Goal: Information Seeking & Learning: Learn about a topic

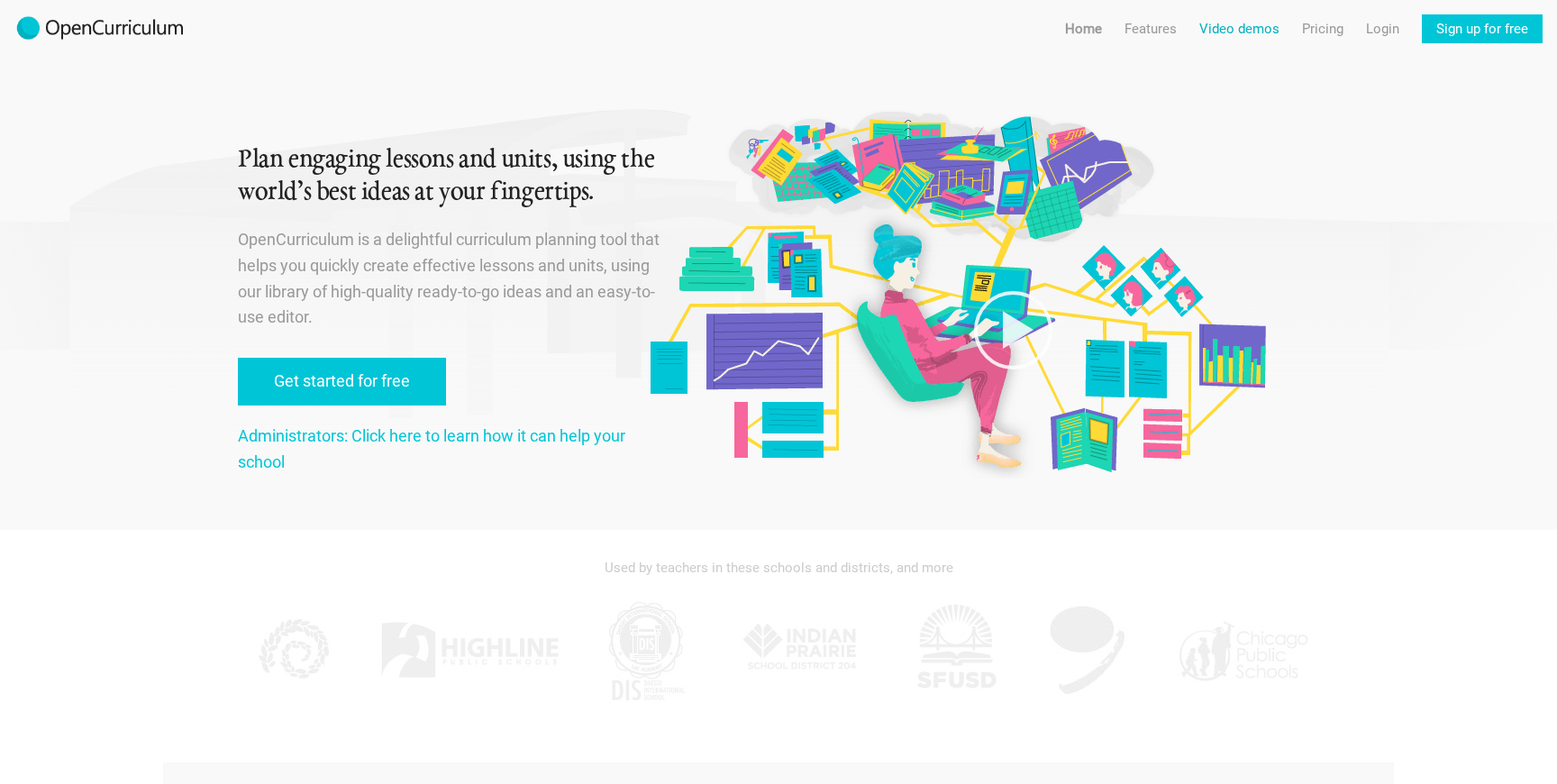
click at [1235, 28] on link "Video demos" at bounding box center [1239, 28] width 81 height 29
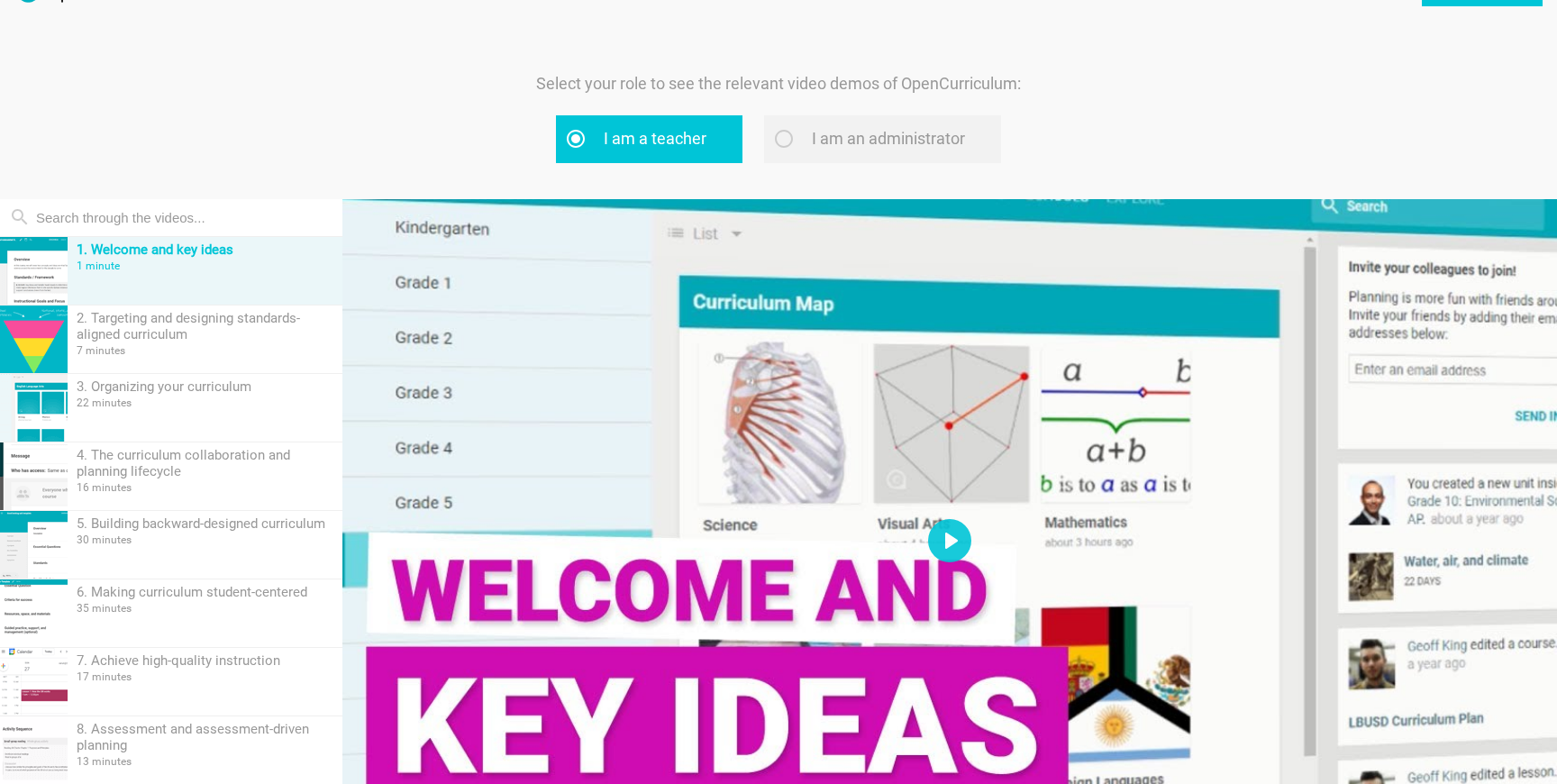
scroll to position [56, 0]
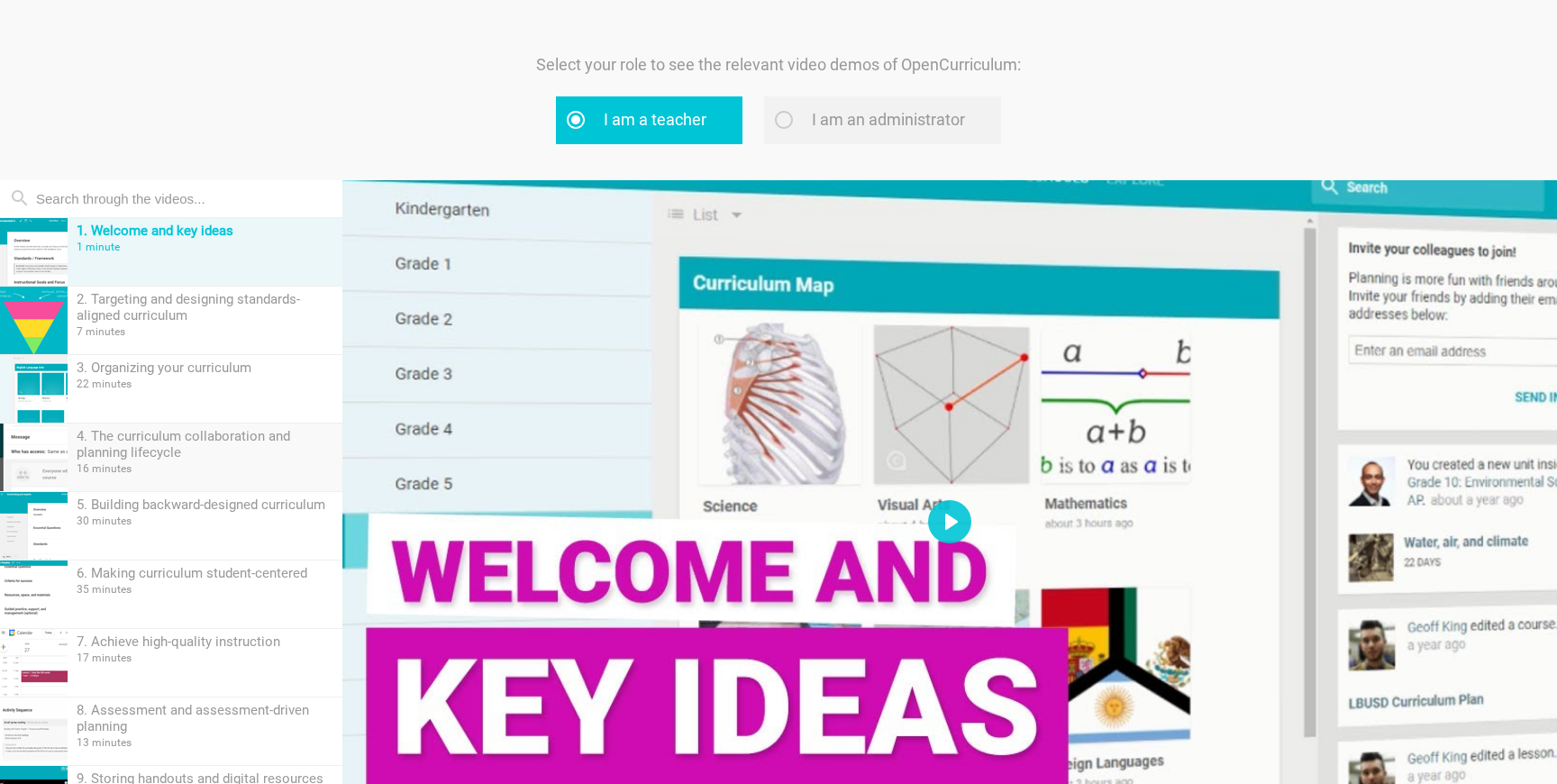
click at [269, 478] on div "4. The curriculum collaboration and planning lifecycle 16 minutes" at bounding box center [205, 457] width 275 height 68
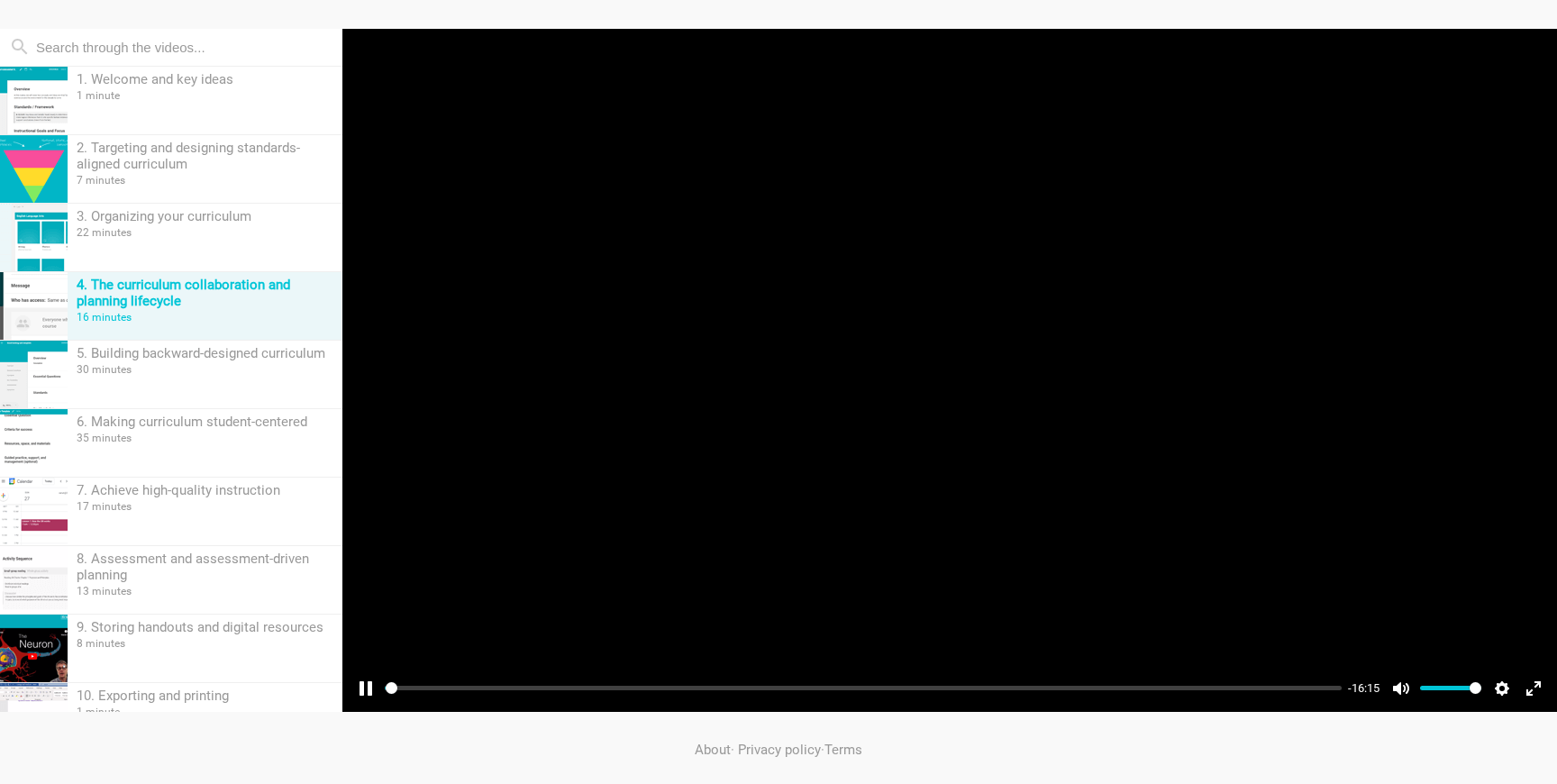
scroll to position [211, 0]
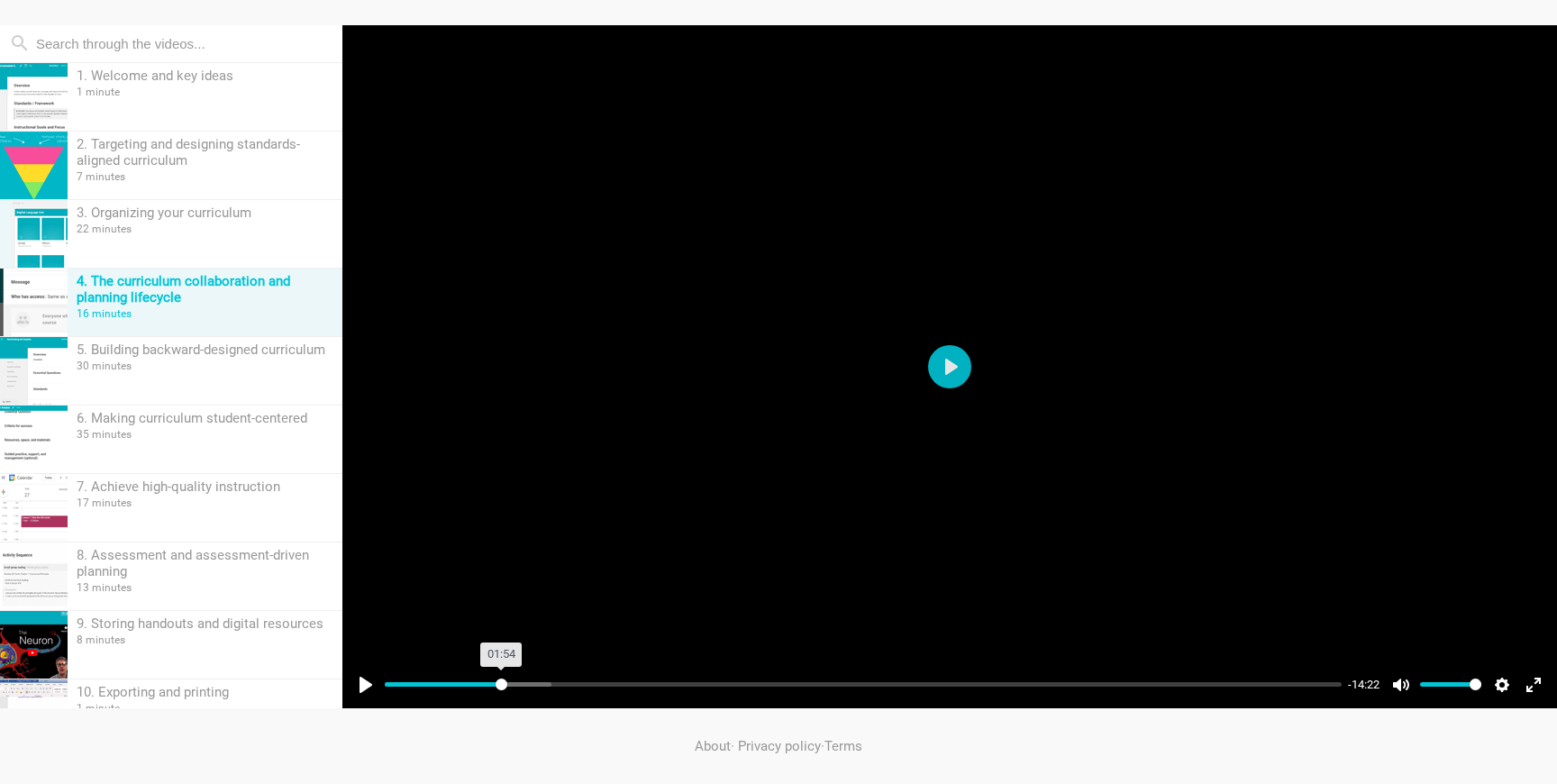
click at [501, 685] on input "Seek" at bounding box center [863, 684] width 957 height 17
click at [528, 686] on input "Seek" at bounding box center [863, 684] width 957 height 17
click at [542, 684] on input "Seek" at bounding box center [863, 684] width 957 height 17
click at [563, 684] on input "Seek" at bounding box center [863, 684] width 957 height 17
click at [584, 684] on input "Seek" at bounding box center [863, 684] width 957 height 17
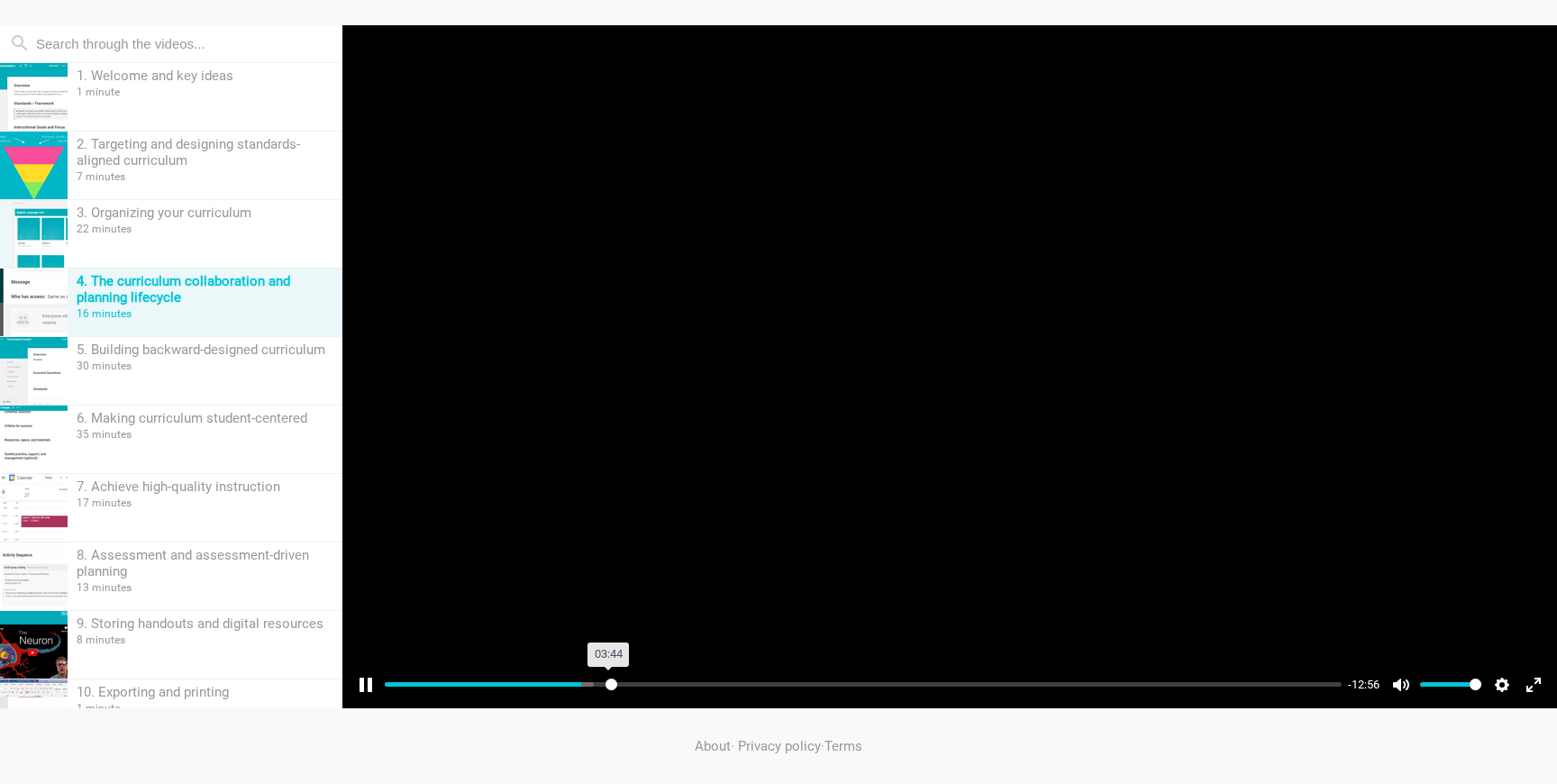
click at [611, 683] on input "Seek" at bounding box center [863, 684] width 957 height 17
click at [626, 683] on input "Seek" at bounding box center [863, 684] width 957 height 17
click at [654, 681] on input "Seek" at bounding box center [863, 684] width 957 height 17
click at [690, 683] on input "Seek" at bounding box center [863, 684] width 957 height 17
click at [735, 680] on input "Seek" at bounding box center [863, 684] width 957 height 17
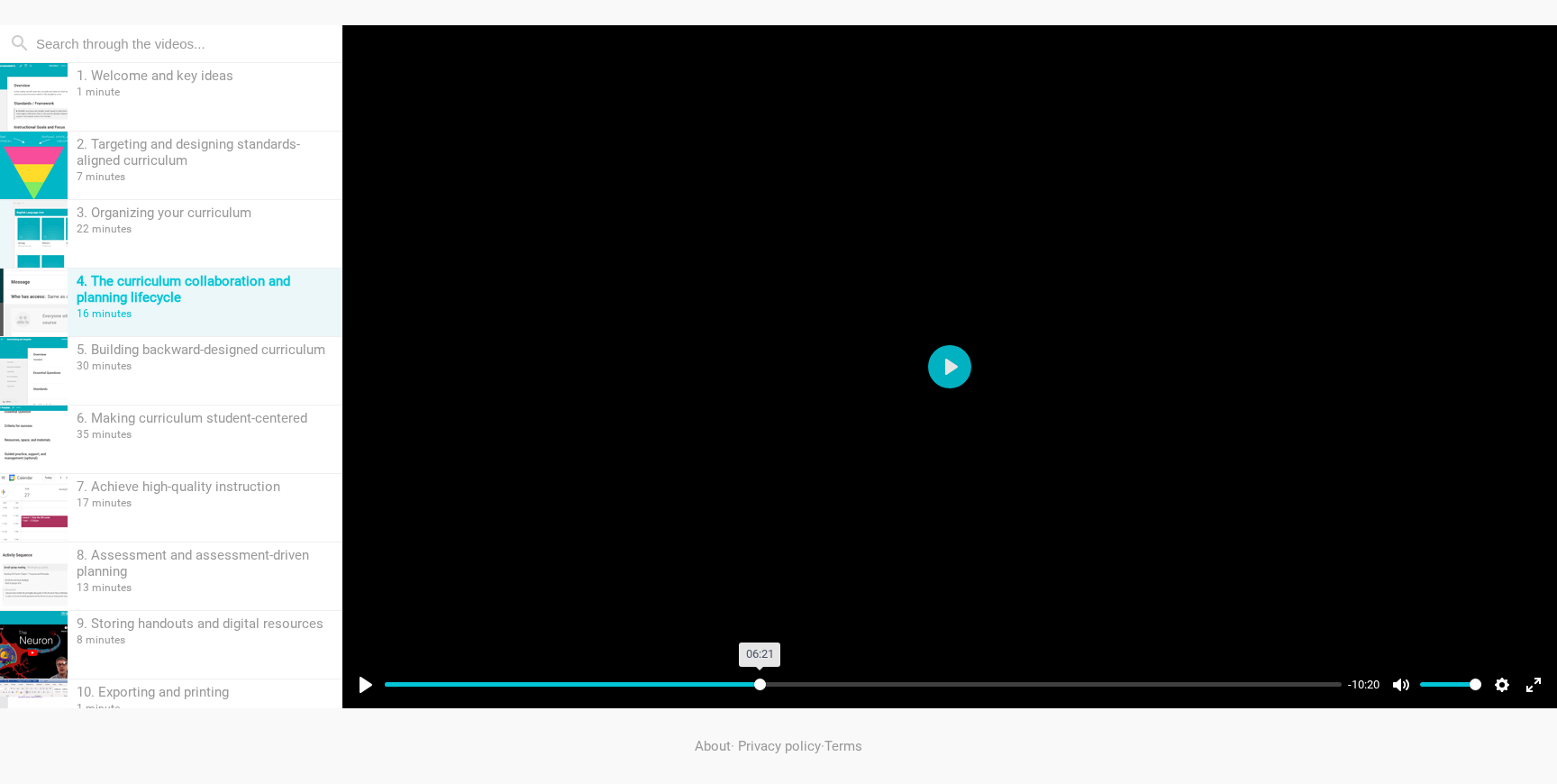
click at [760, 680] on input "Seek" at bounding box center [863, 684] width 957 height 17
click at [778, 681] on input "Seek" at bounding box center [863, 684] width 957 height 17
click at [818, 682] on input "Seek" at bounding box center [863, 684] width 957 height 17
click at [865, 687] on input "Seek" at bounding box center [863, 684] width 957 height 17
click at [883, 691] on input "Seek" at bounding box center [863, 684] width 957 height 17
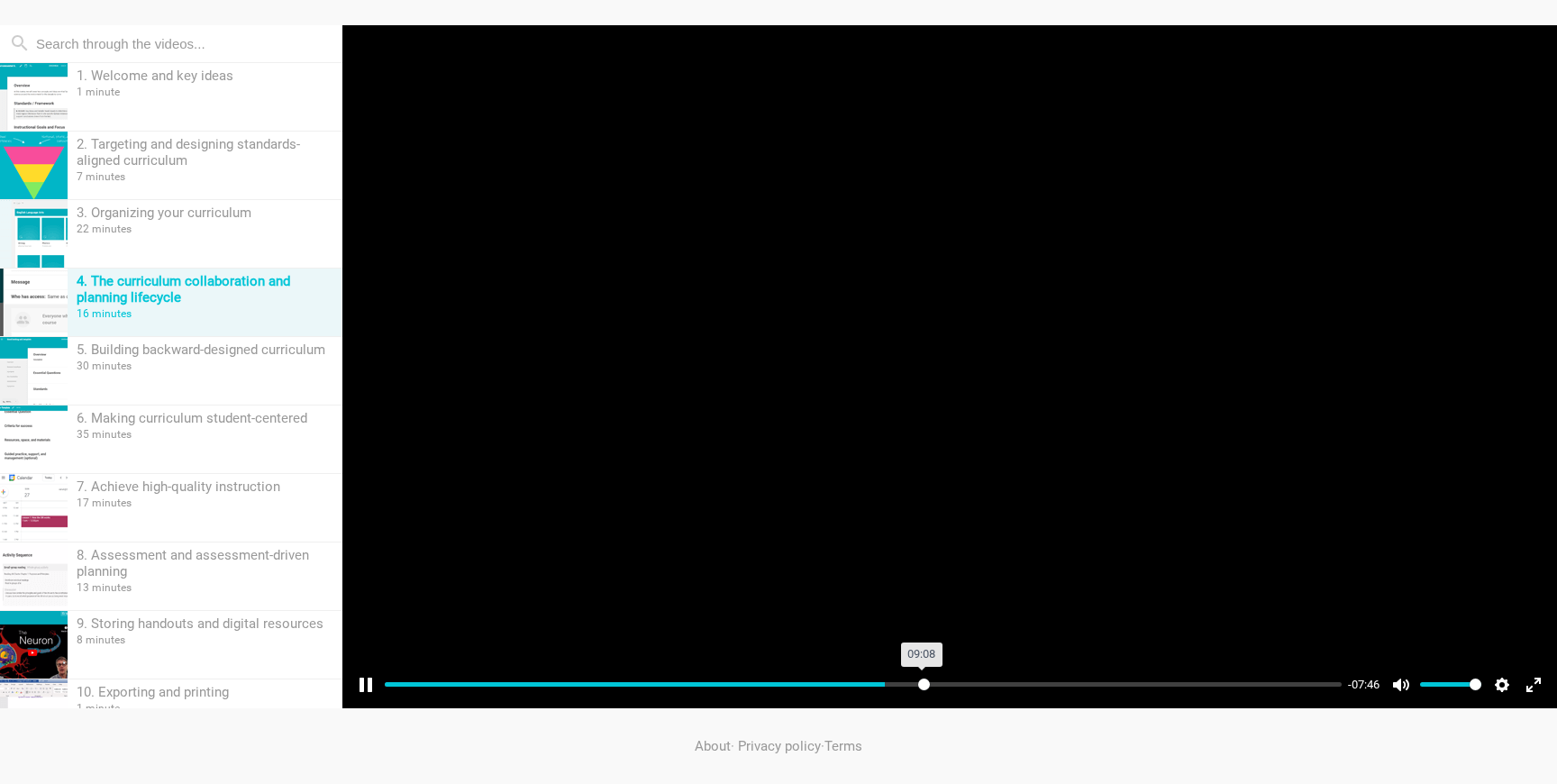
click at [923, 689] on input "Seek" at bounding box center [863, 684] width 957 height 17
click at [954, 689] on input "Seek" at bounding box center [863, 684] width 957 height 17
click at [1002, 683] on input "Seek" at bounding box center [863, 684] width 957 height 17
click at [1032, 682] on input "Seek" at bounding box center [863, 684] width 957 height 17
click at [1068, 682] on input "Seek" at bounding box center [863, 684] width 957 height 17
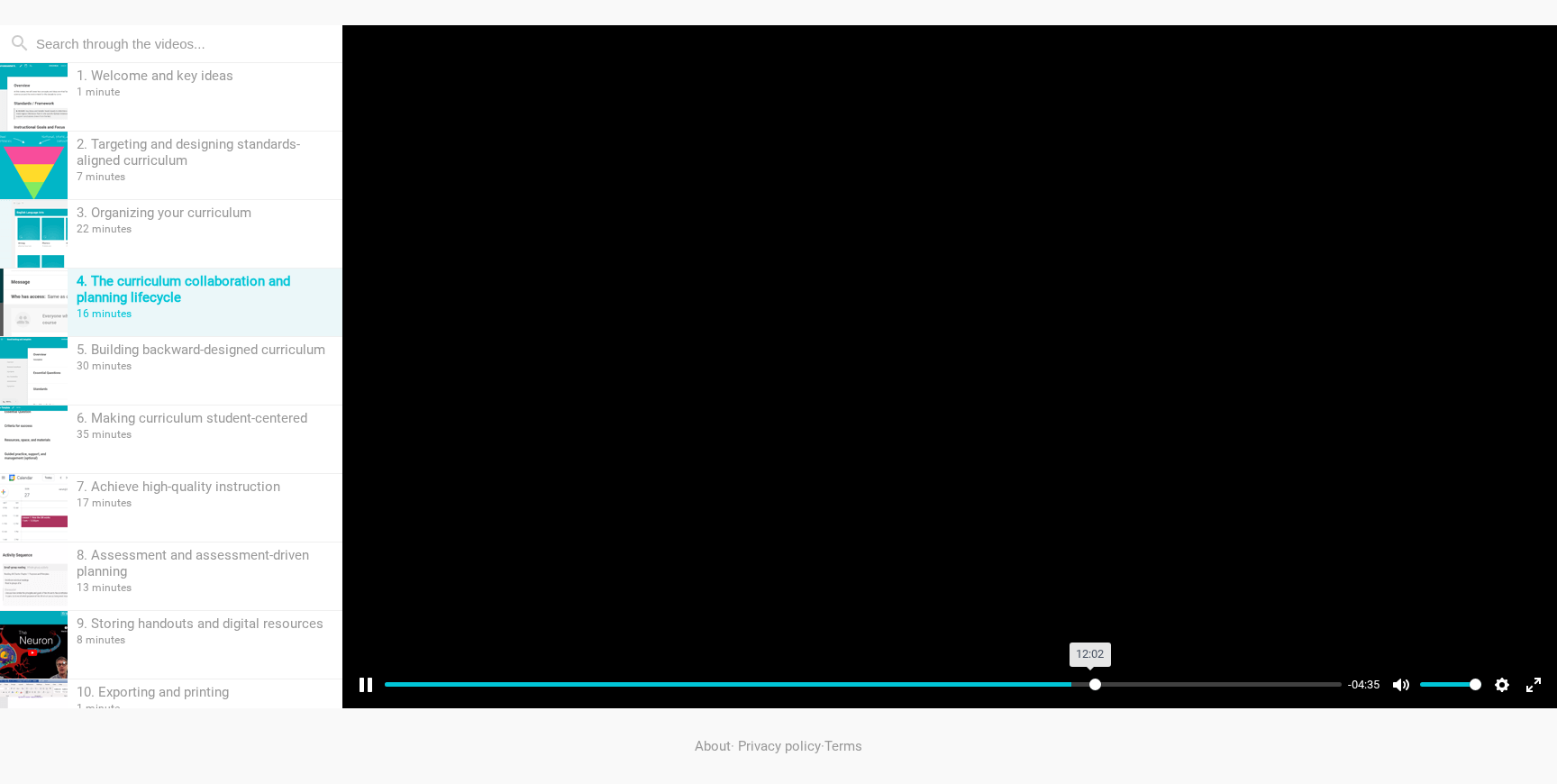
click at [1095, 679] on input "Seek" at bounding box center [863, 684] width 957 height 17
click at [1134, 681] on input "Seek" at bounding box center [863, 684] width 957 height 17
click at [1163, 681] on input "Seek" at bounding box center [863, 684] width 957 height 17
click at [1173, 682] on input "Seek" at bounding box center [863, 684] width 957 height 17
click at [1197, 682] on input "Seek" at bounding box center [863, 684] width 957 height 17
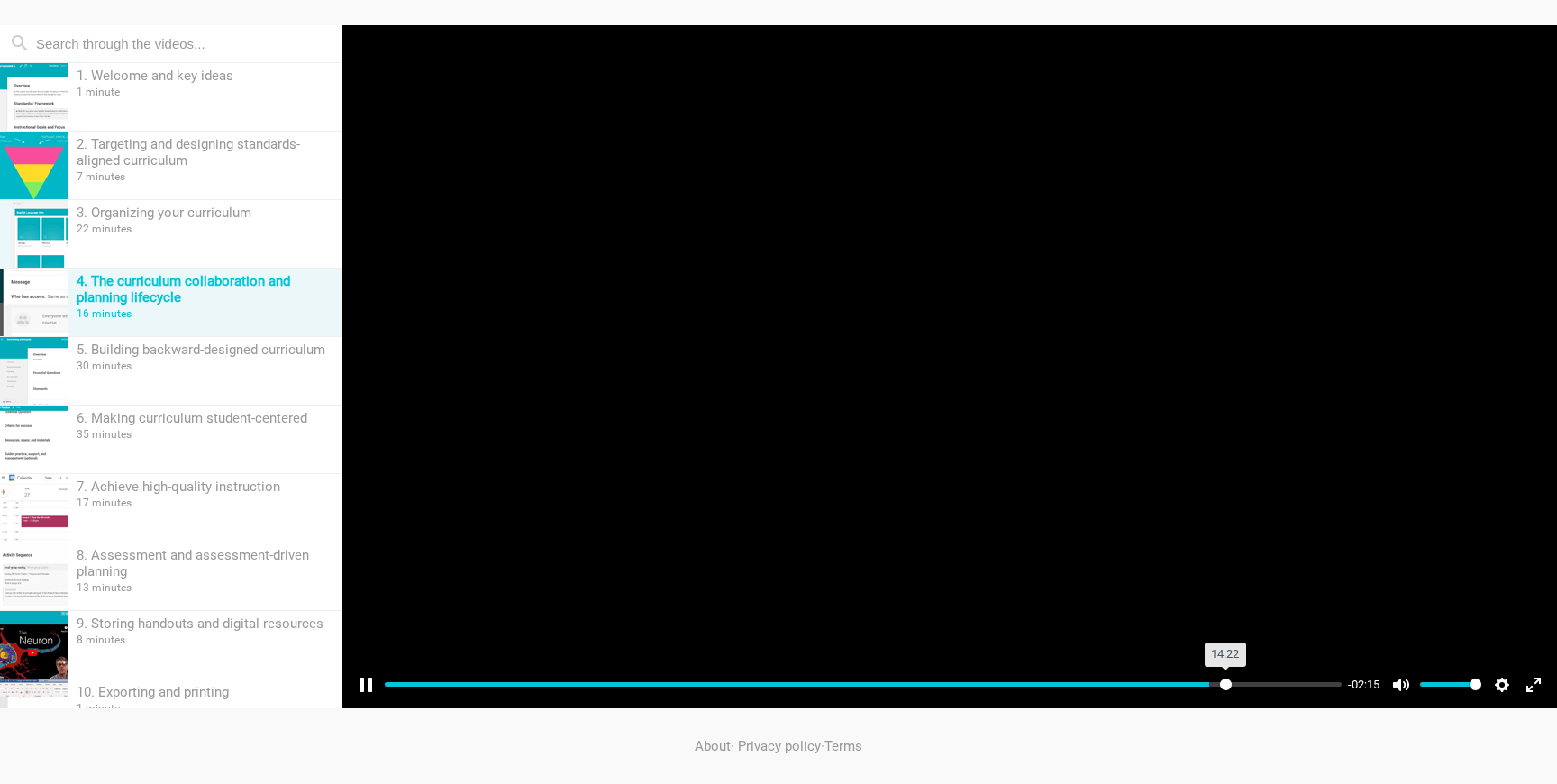
click at [1224, 685] on input "Seek" at bounding box center [863, 684] width 957 height 17
click at [1231, 684] on input "Seek" at bounding box center [863, 684] width 957 height 17
click at [1237, 684] on input "Seek" at bounding box center [863, 684] width 957 height 17
click at [1241, 684] on input "Seek" at bounding box center [863, 684] width 957 height 17
click at [1268, 683] on input "Seek" at bounding box center [863, 684] width 957 height 17
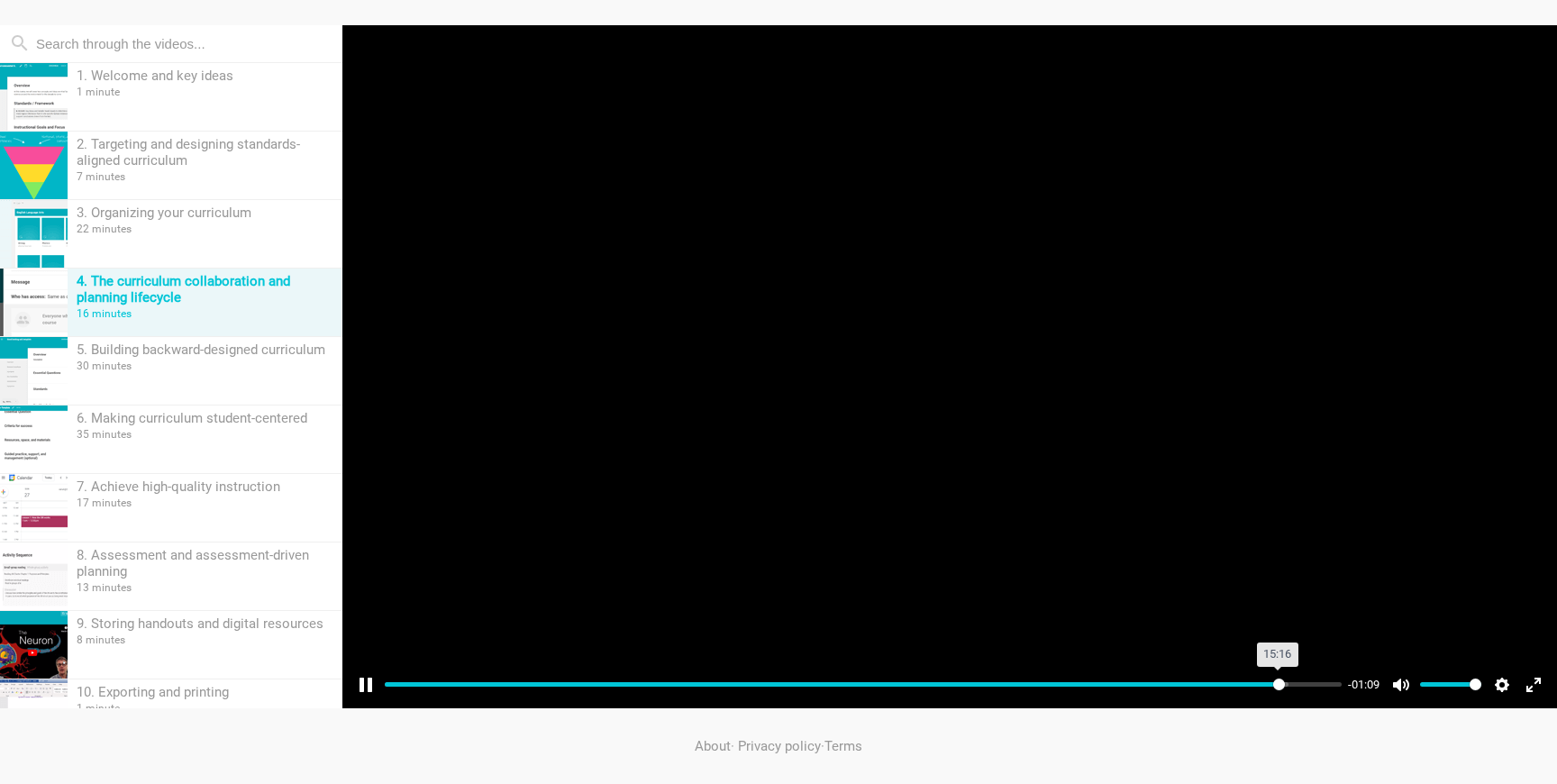
click at [1278, 683] on input "Seek" at bounding box center [863, 684] width 957 height 17
click at [1284, 683] on input "Seek" at bounding box center [863, 684] width 957 height 17
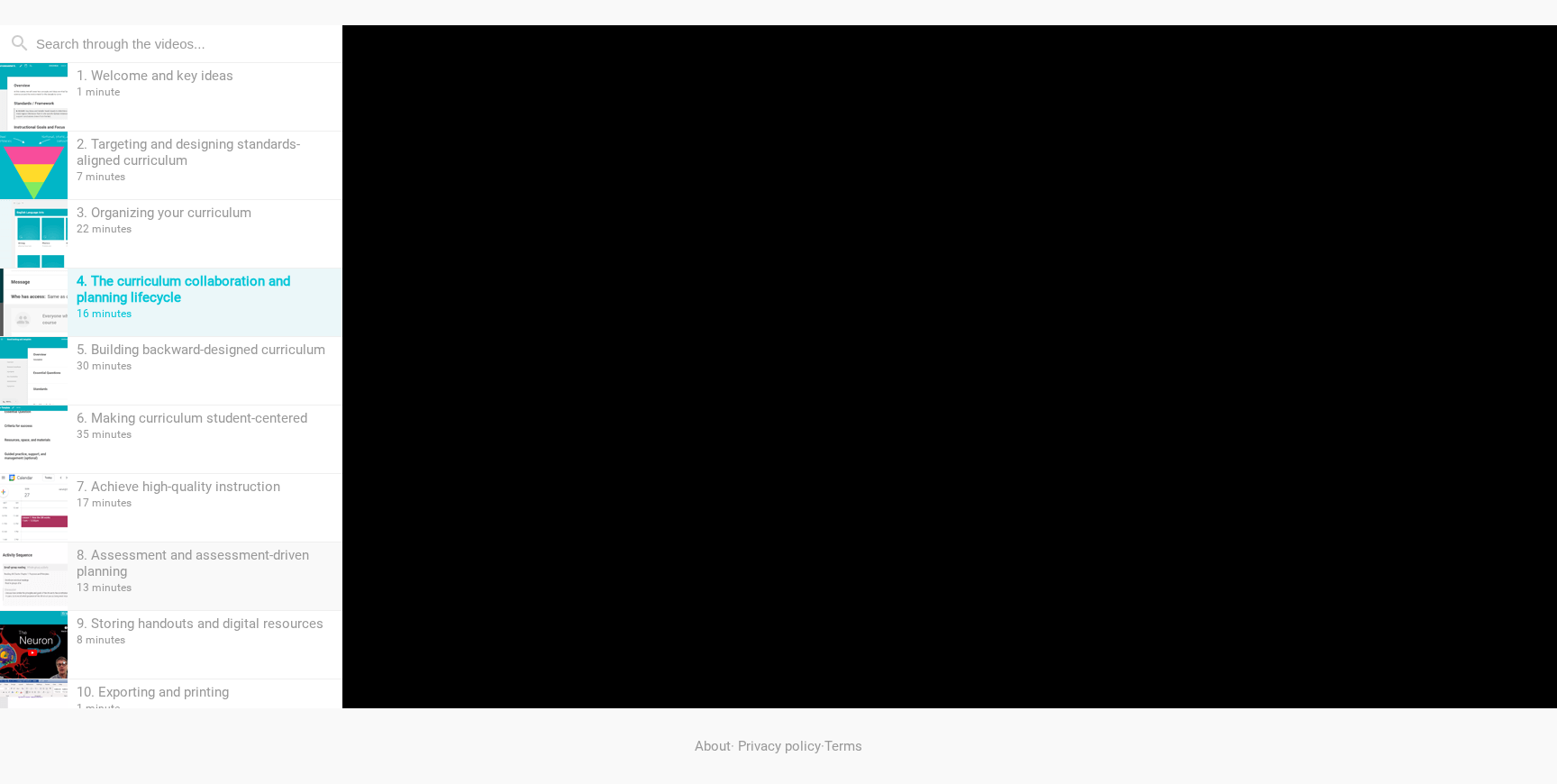
scroll to position [39, 0]
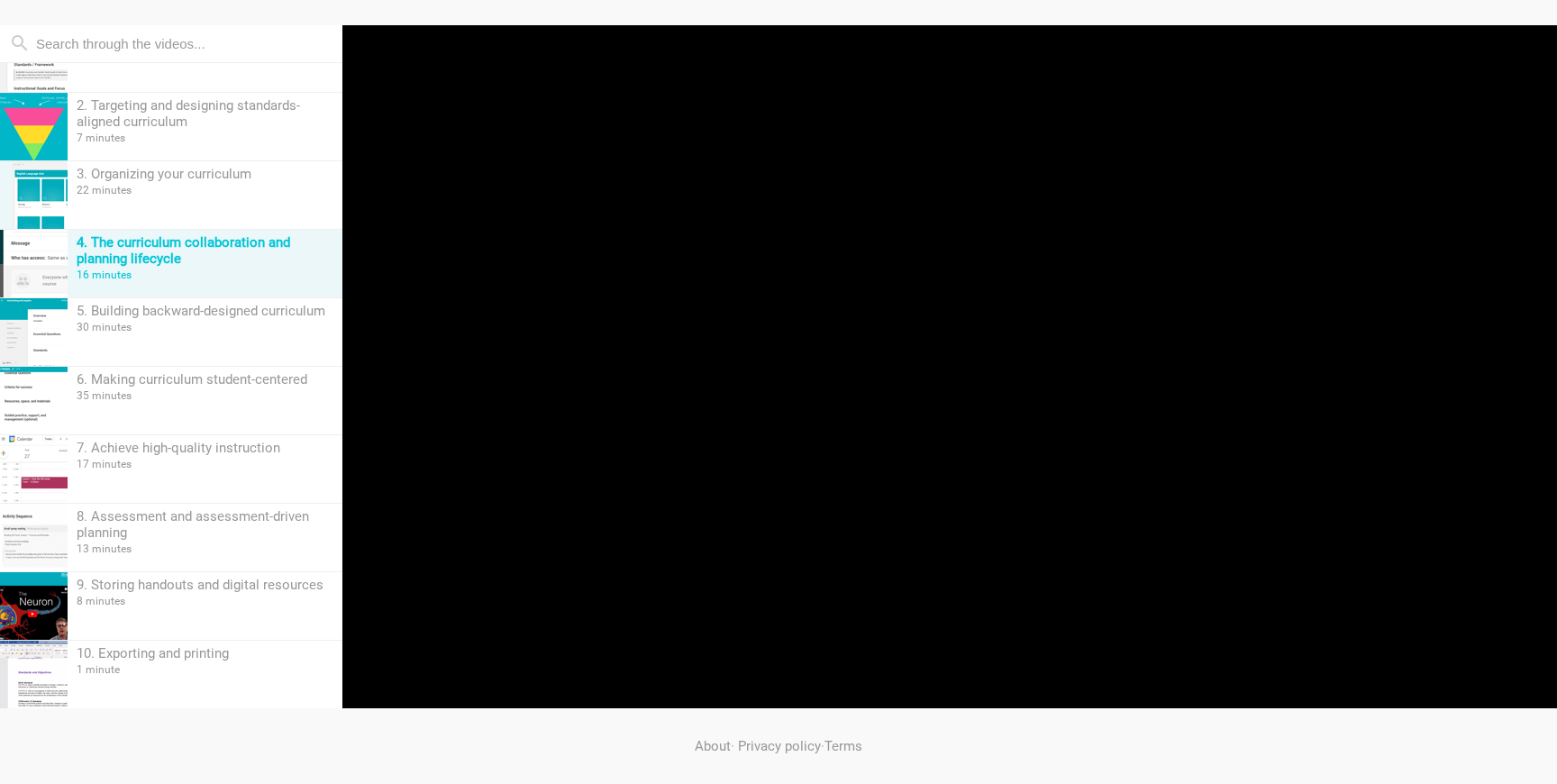
type input "95.76"
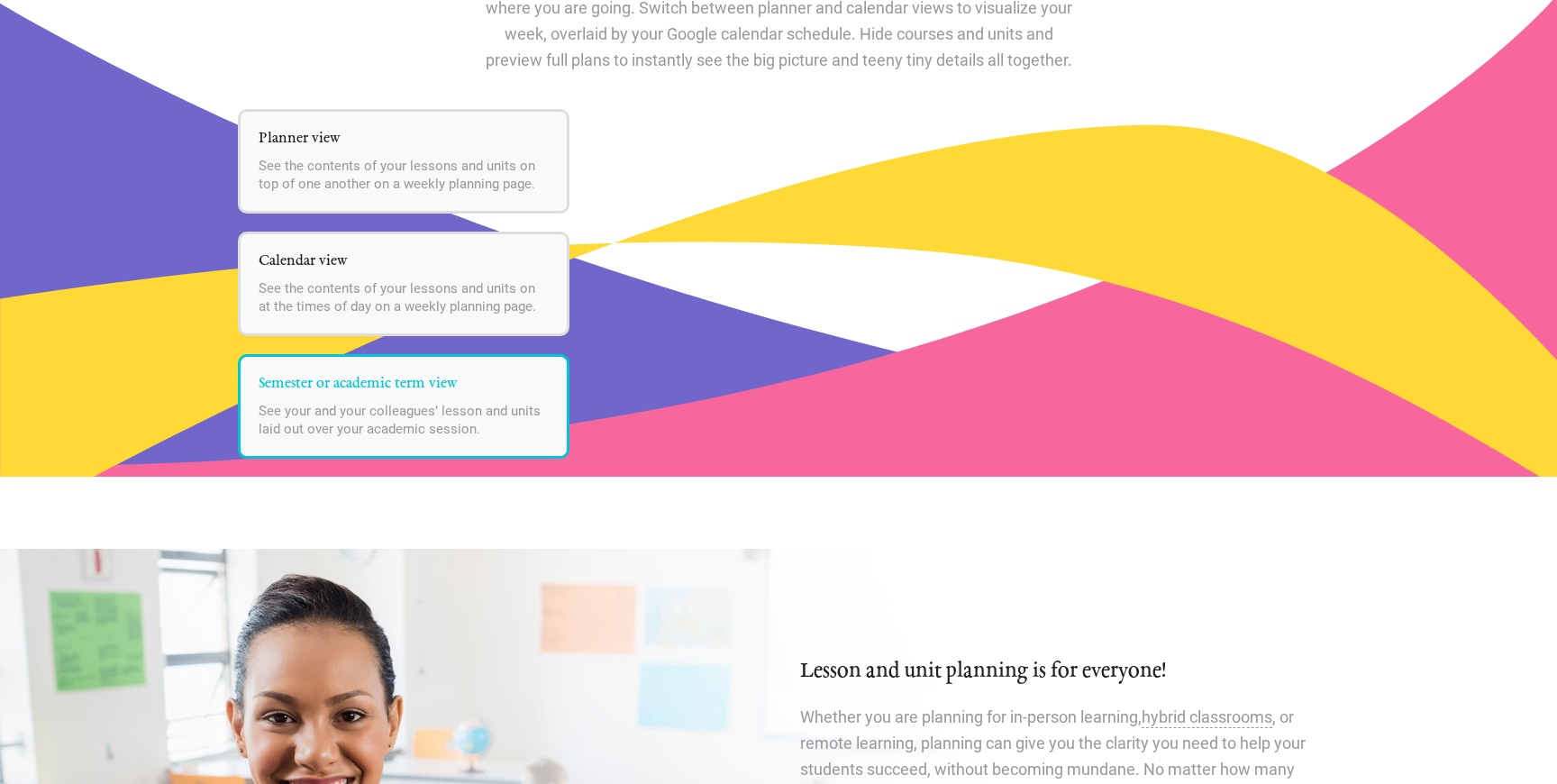
scroll to position [2244, 0]
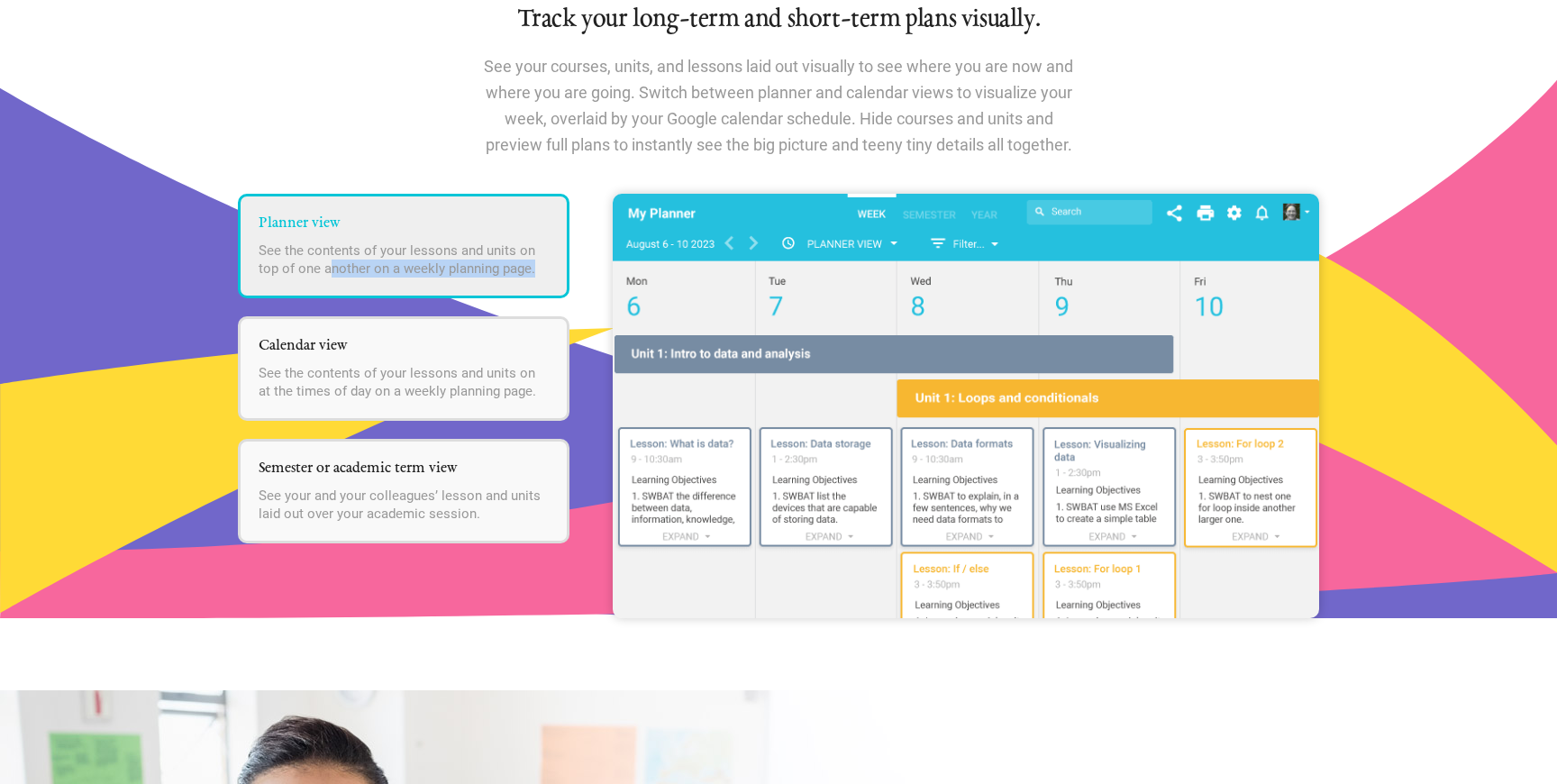
click at [334, 278] on li "Planner view See the contents of your lessons and units on top of one another o…" at bounding box center [403, 246] width 332 height 104
click at [320, 228] on h5 "Planner view" at bounding box center [403, 223] width 290 height 18
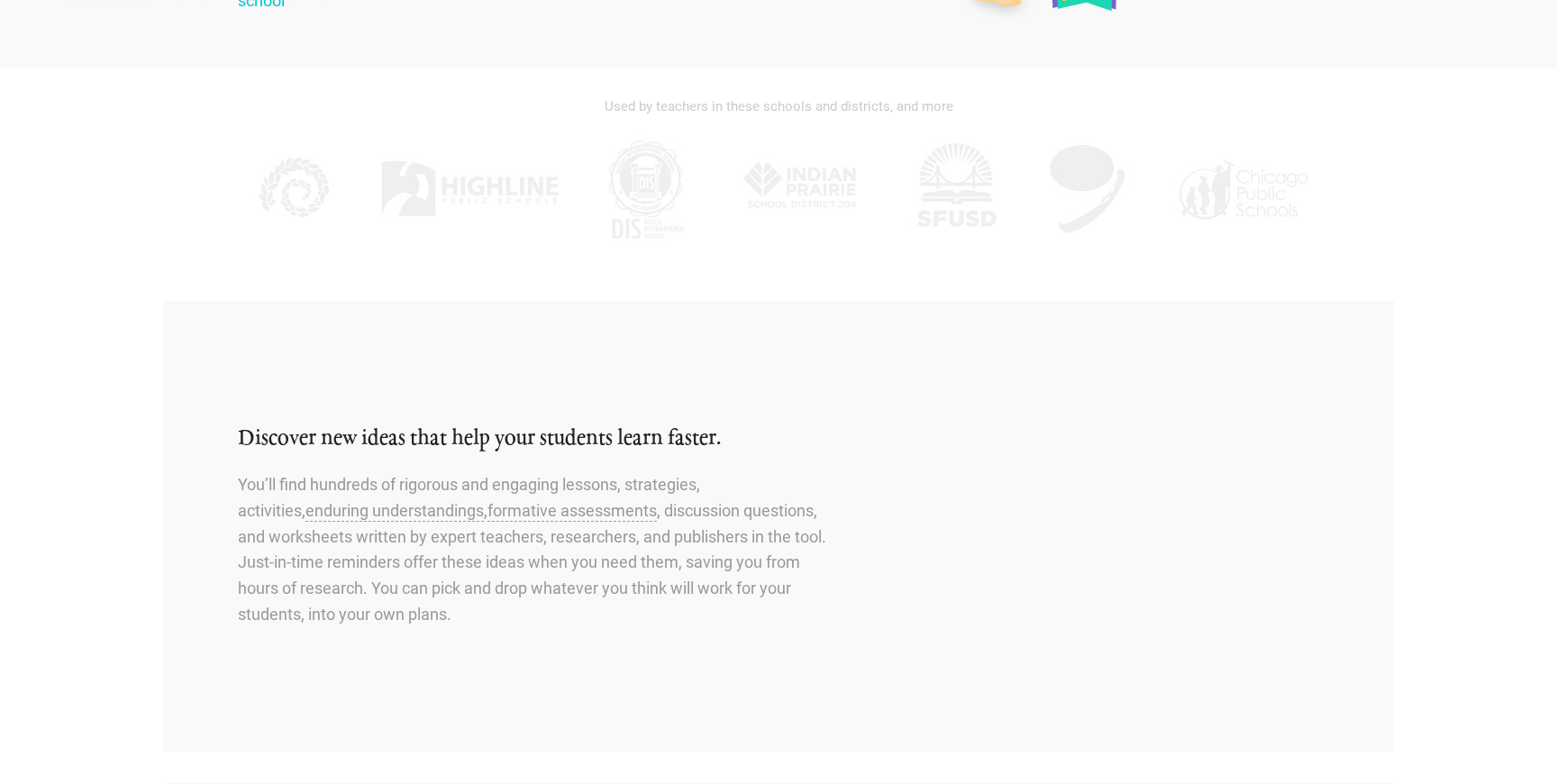
scroll to position [0, 0]
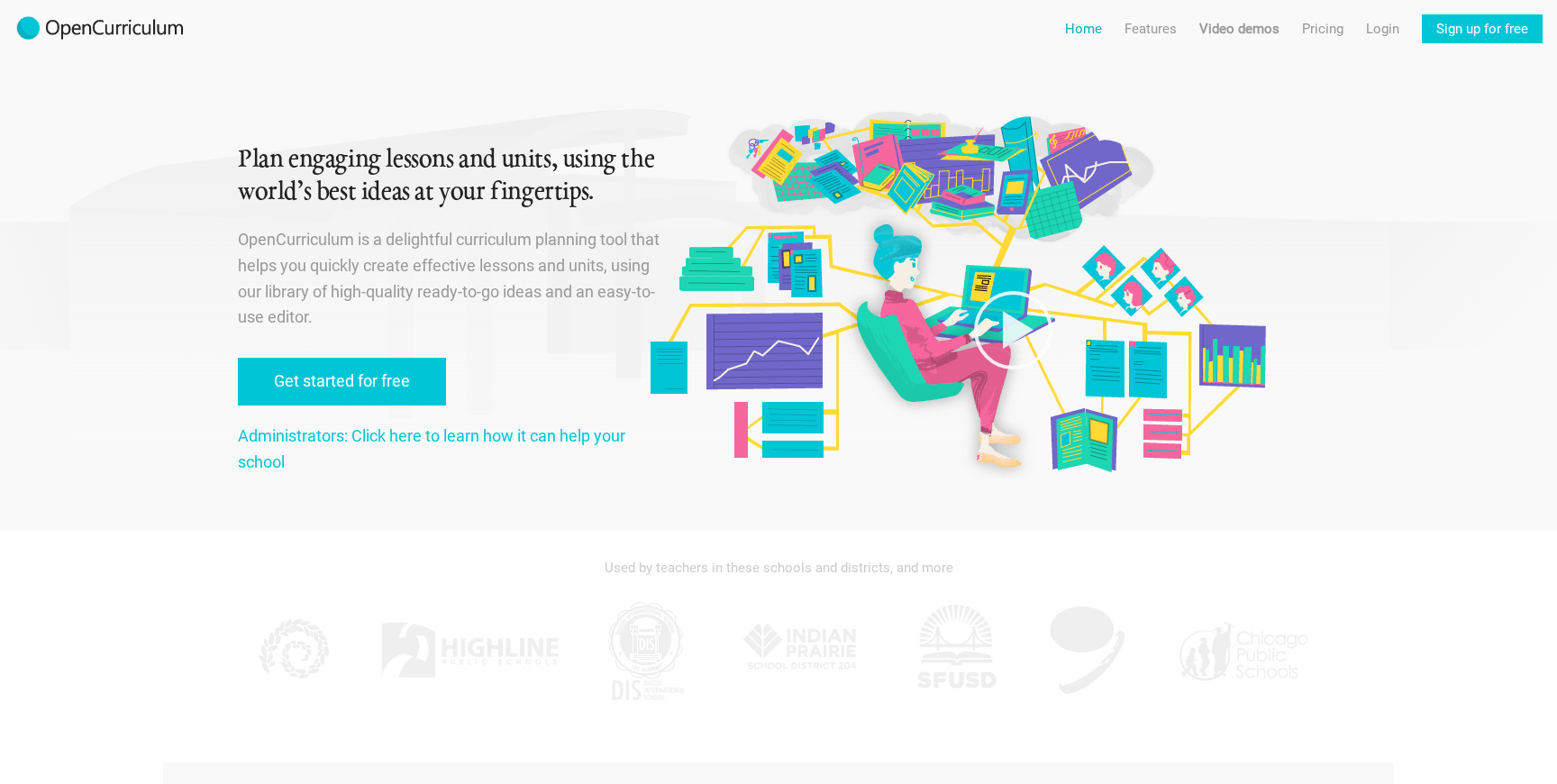
click at [1085, 23] on link "Home" at bounding box center [1083, 28] width 37 height 29
